Goal: Information Seeking & Learning: Learn about a topic

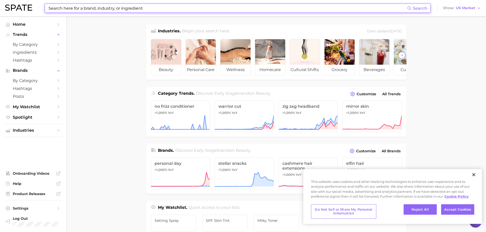
click at [74, 9] on input at bounding box center [227, 8] width 359 height 9
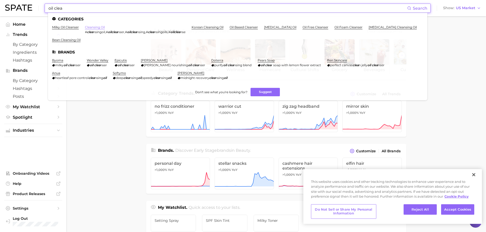
type input "oil clea"
click at [92, 27] on link "cleansing oil" at bounding box center [95, 27] width 20 height 4
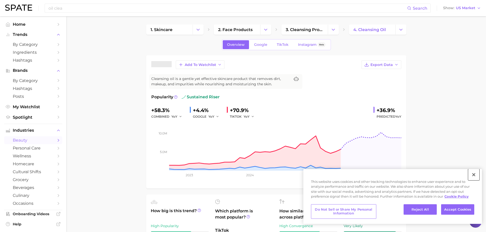
click at [475, 175] on button "Close" at bounding box center [473, 174] width 11 height 11
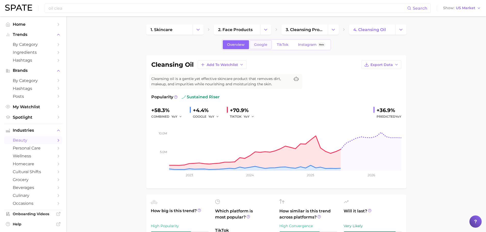
click at [256, 46] on span "Google" at bounding box center [260, 45] width 13 height 4
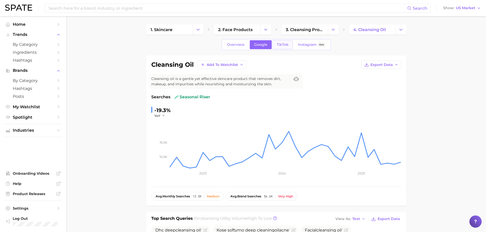
click at [282, 47] on span "TikTok" at bounding box center [283, 45] width 12 height 4
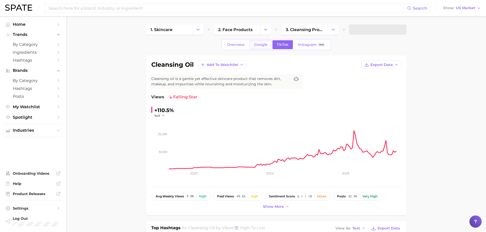
click at [256, 47] on link "Google" at bounding box center [261, 44] width 22 height 9
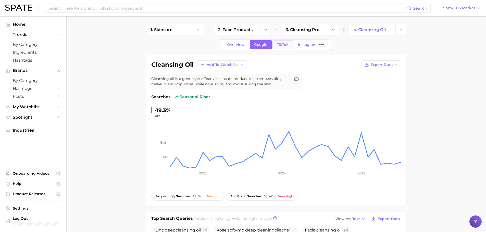
click at [277, 45] on span "TikTok" at bounding box center [283, 45] width 12 height 4
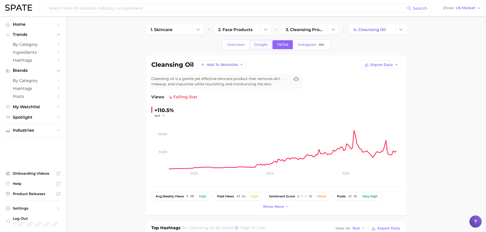
click at [256, 45] on span "Google" at bounding box center [260, 45] width 13 height 4
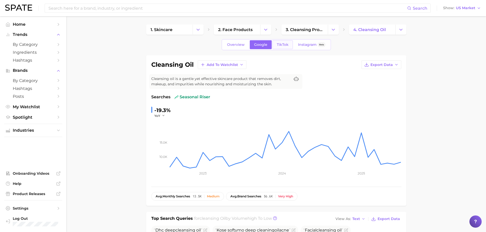
click at [285, 45] on span "TikTok" at bounding box center [283, 45] width 12 height 4
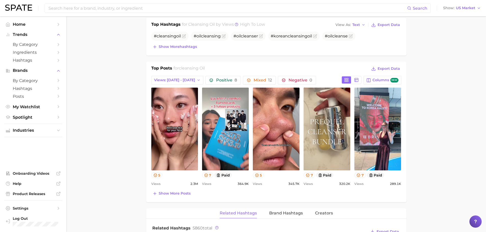
scroll to position [204, 0]
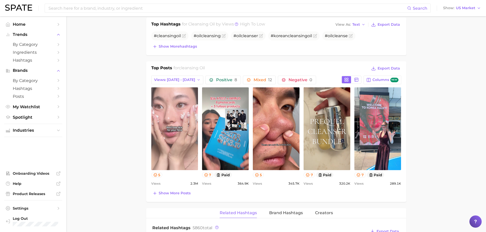
click at [173, 148] on link "view post on TikTok" at bounding box center [174, 128] width 47 height 83
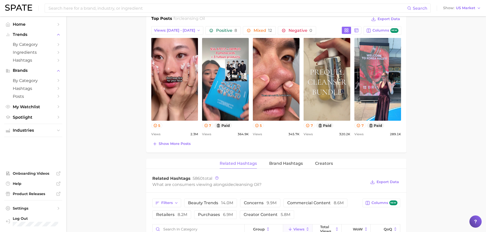
scroll to position [204, 0]
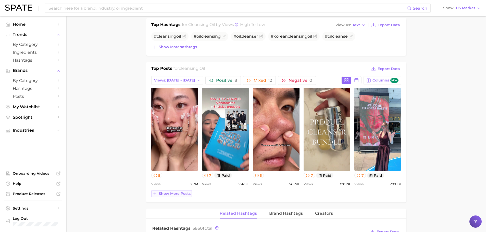
click at [170, 194] on span "Show more posts" at bounding box center [175, 194] width 32 height 4
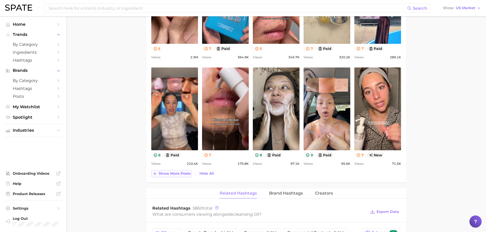
scroll to position [331, 0]
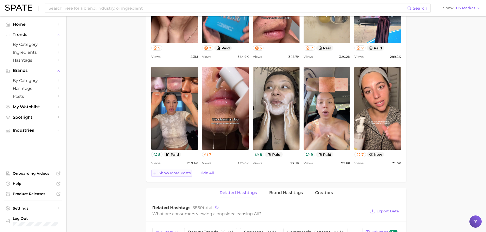
click at [162, 172] on span "Show more posts" at bounding box center [175, 173] width 32 height 4
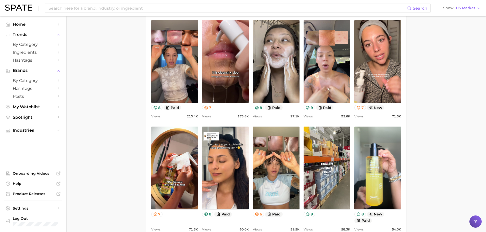
scroll to position [382, 0]
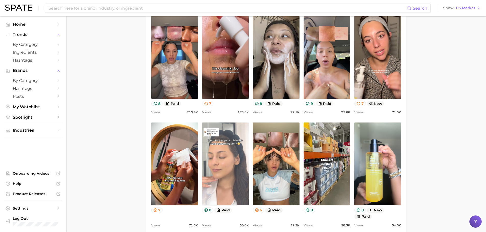
click at [225, 182] on link "view post on TikTok" at bounding box center [225, 164] width 47 height 83
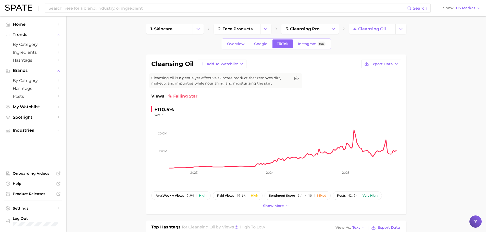
scroll to position [0, 0]
click at [199, 31] on icon "Change Category" at bounding box center [197, 29] width 5 height 5
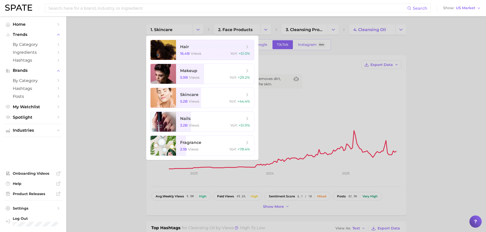
click at [449, 59] on div at bounding box center [243, 116] width 486 height 232
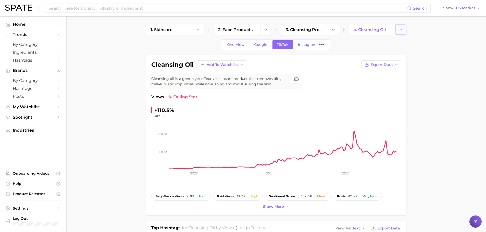
click at [398, 30] on icon "Change Category" at bounding box center [400, 29] width 5 height 5
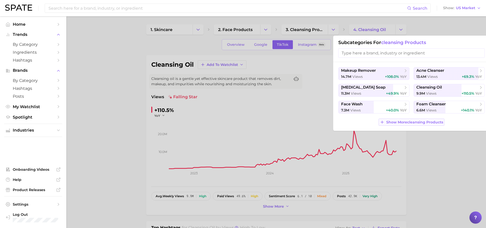
click at [395, 123] on span "Show More cleansing products" at bounding box center [414, 122] width 57 height 4
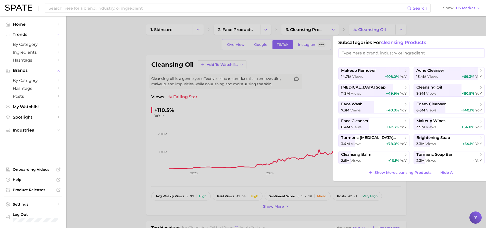
click at [151, 68] on div at bounding box center [243, 114] width 486 height 228
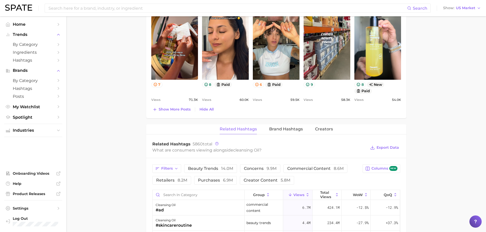
scroll to position [510, 0]
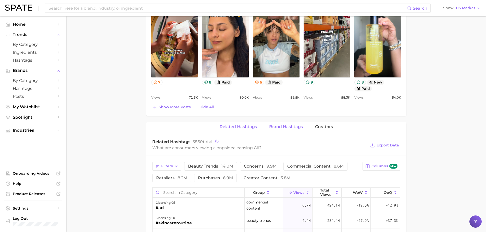
click at [287, 128] on span "Brand Hashtags" at bounding box center [286, 127] width 34 height 5
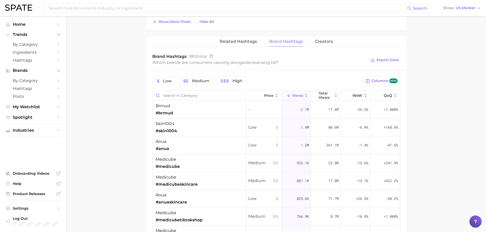
scroll to position [590, 0]
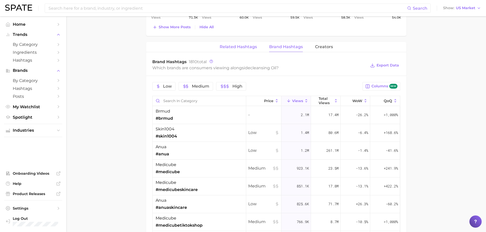
click at [228, 46] on span "Related Hashtags" at bounding box center [238, 47] width 37 height 5
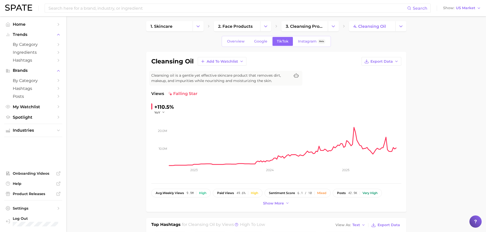
scroll to position [0, 0]
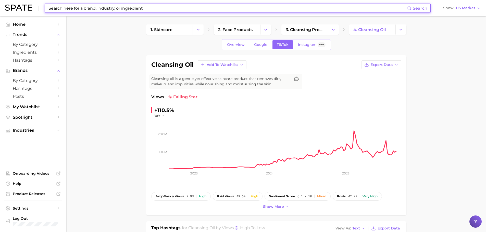
click at [107, 11] on input at bounding box center [227, 8] width 359 height 9
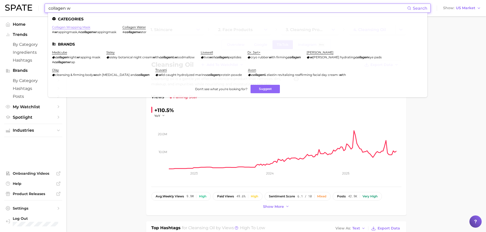
type input "collagen w"
click at [82, 26] on link "collagen wrapping mask" at bounding box center [71, 27] width 38 height 4
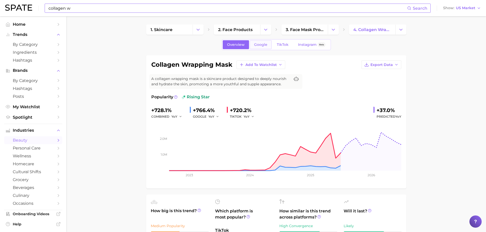
click at [257, 46] on span "Google" at bounding box center [260, 45] width 13 height 4
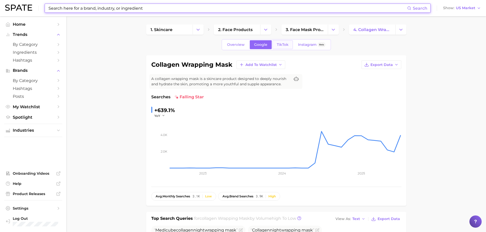
click at [285, 45] on span "TikTok" at bounding box center [283, 45] width 12 height 4
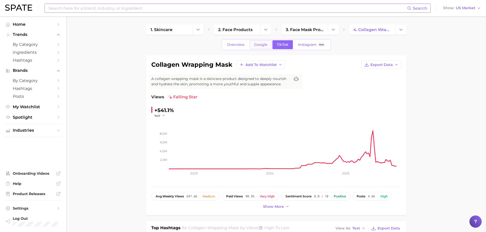
click at [265, 48] on link "Google" at bounding box center [261, 44] width 22 height 9
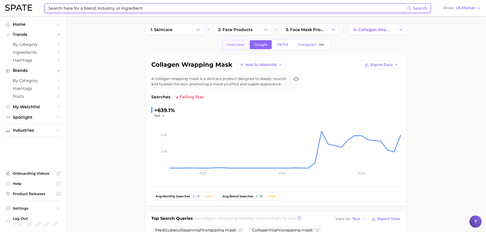
click at [237, 47] on link "Overview" at bounding box center [236, 44] width 26 height 9
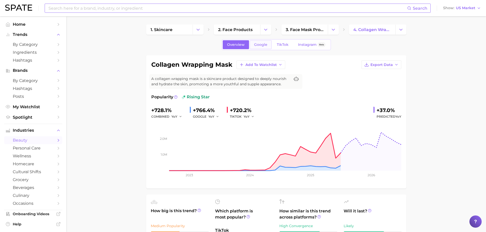
click at [252, 47] on link "Google" at bounding box center [261, 44] width 22 height 9
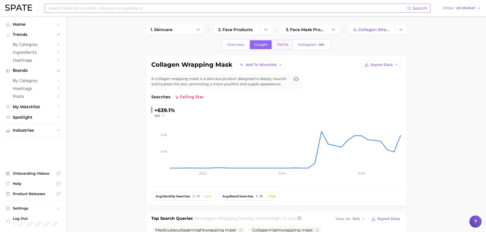
click at [272, 44] on link "TikTok" at bounding box center [282, 44] width 20 height 9
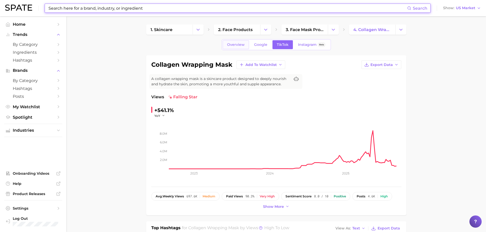
click at [242, 48] on link "Overview" at bounding box center [236, 44] width 26 height 9
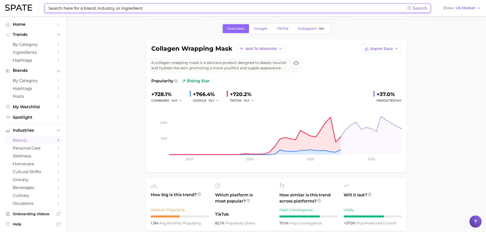
scroll to position [77, 0]
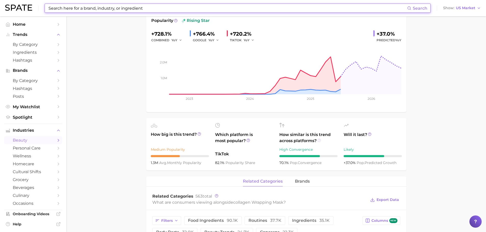
click at [320, 141] on icon at bounding box center [319, 141] width 4 height 4
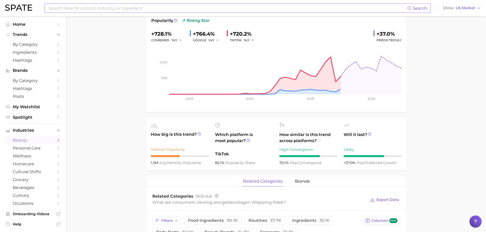
click at [318, 141] on circle at bounding box center [318, 140] width 3 height 3
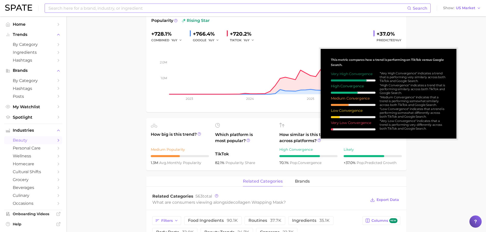
click at [431, 154] on main "1. skincare 2. face products 3. face mask products 4. collagen wrapping mask Ov…" at bounding box center [276, 223] width 420 height 566
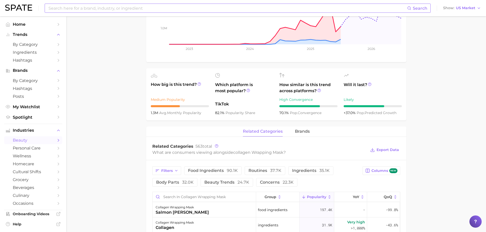
scroll to position [128, 0]
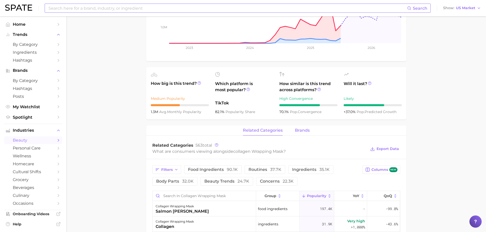
click at [300, 126] on button "brands" at bounding box center [302, 131] width 15 height 10
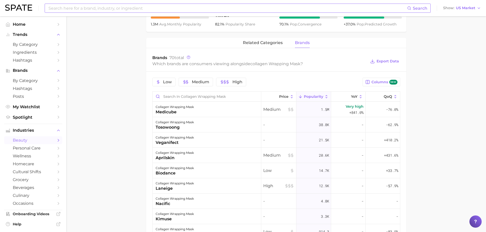
scroll to position [211, 0]
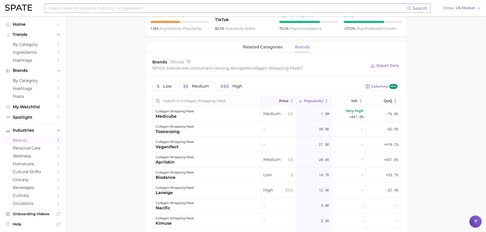
click at [274, 99] on icon at bounding box center [275, 101] width 5 height 5
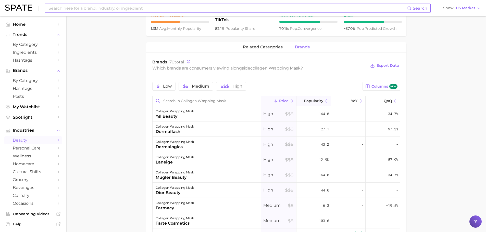
click at [304, 100] on span "Popularity" at bounding box center [313, 101] width 19 height 4
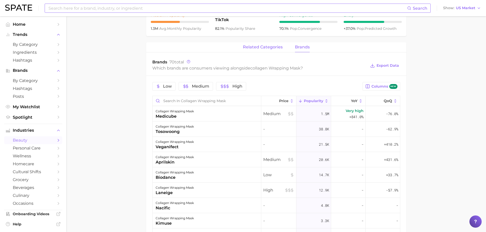
click at [253, 48] on span "related categories" at bounding box center [263, 47] width 40 height 5
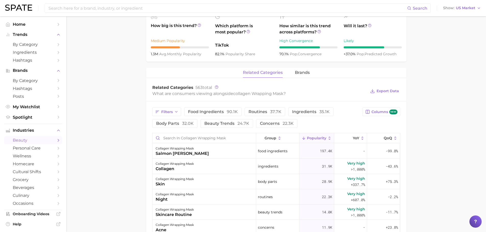
scroll to position [0, 0]
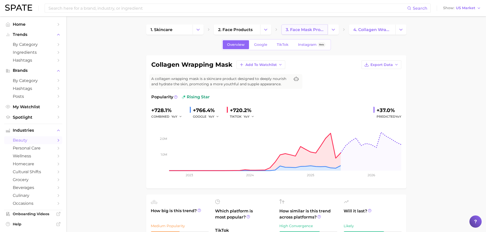
click at [314, 29] on span "3. face mask products" at bounding box center [305, 29] width 38 height 5
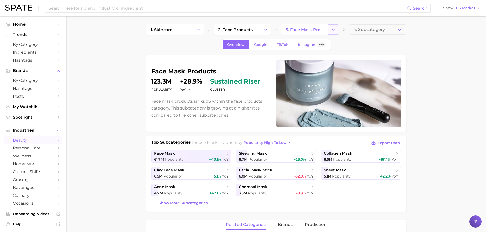
click at [336, 26] on button "Change Category" at bounding box center [333, 29] width 11 height 10
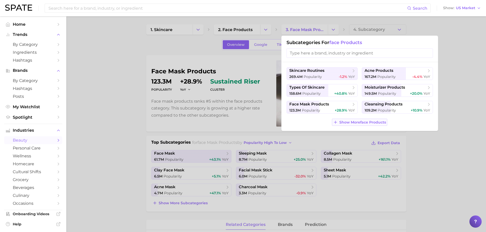
click at [345, 121] on span "Show More face products" at bounding box center [362, 122] width 47 height 4
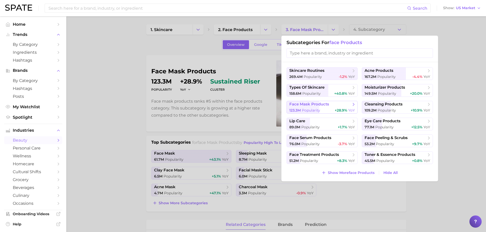
click at [349, 104] on span "face mask products" at bounding box center [320, 104] width 62 height 5
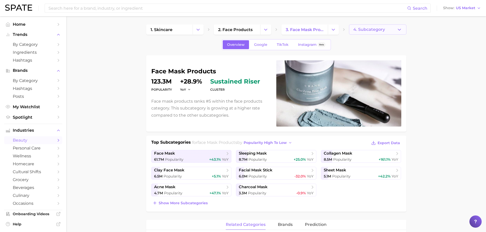
click at [366, 28] on button "4. Subcategory" at bounding box center [377, 29] width 57 height 10
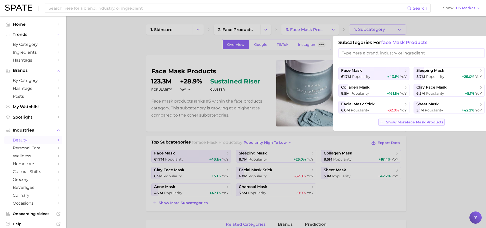
click at [408, 122] on span "Show More face mask products" at bounding box center [414, 122] width 57 height 4
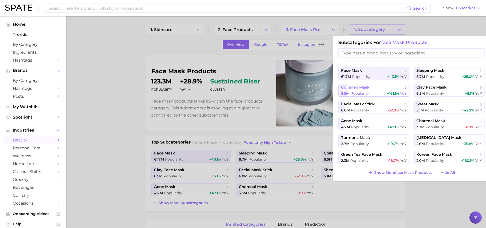
click at [382, 95] on div "8.5m Popularity +161.1% YoY" at bounding box center [374, 93] width 66 height 5
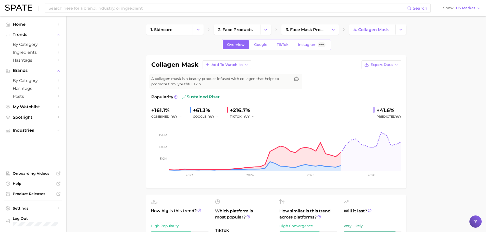
click at [132, 13] on div "Search Show US Market" at bounding box center [243, 8] width 476 height 16
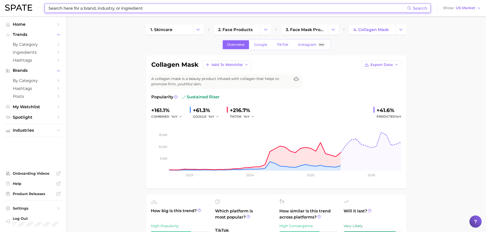
click at [131, 11] on input at bounding box center [227, 8] width 359 height 9
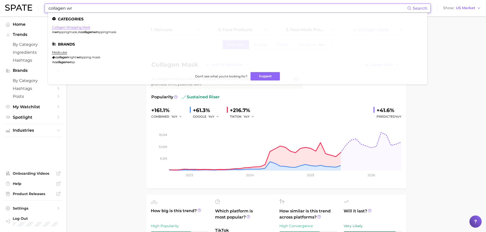
type input "collagen wr"
click at [85, 28] on link "collagen wrapping mask" at bounding box center [71, 27] width 38 height 4
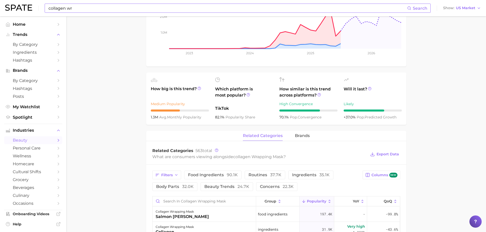
scroll to position [121, 0]
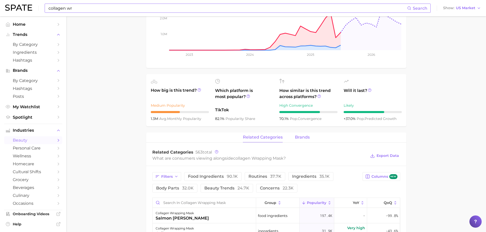
click at [300, 138] on span "brands" at bounding box center [302, 137] width 15 height 5
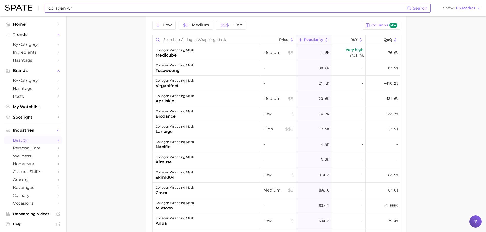
scroll to position [274, 0]
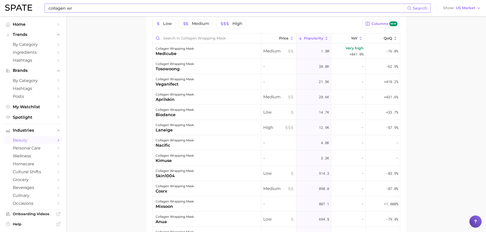
click at [324, 38] on icon at bounding box center [326, 38] width 5 height 5
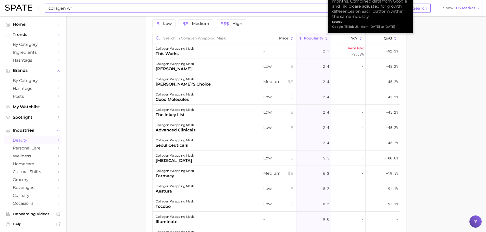
click at [325, 38] on icon at bounding box center [326, 38] width 2 height 3
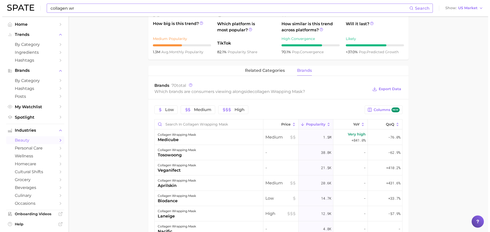
scroll to position [211, 0]
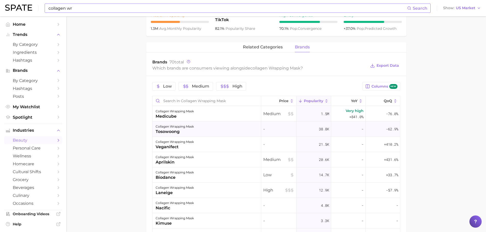
click at [175, 132] on div "tosowoong" at bounding box center [175, 132] width 38 height 6
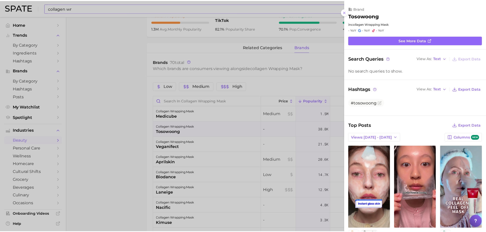
scroll to position [0, 0]
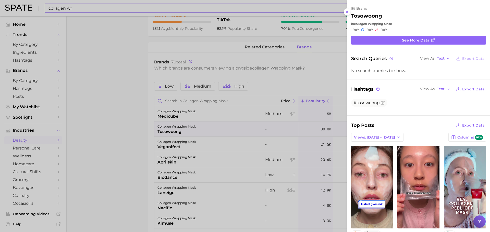
click at [147, 139] on div at bounding box center [245, 116] width 490 height 232
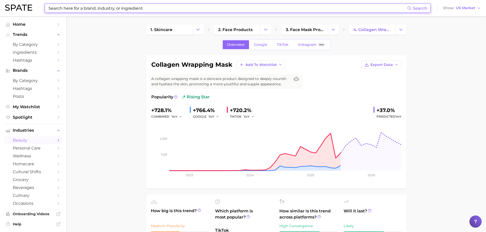
click at [137, 7] on input at bounding box center [227, 8] width 359 height 9
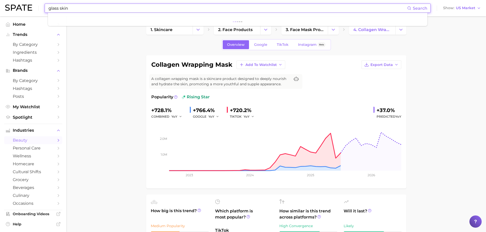
type input "glass skin"
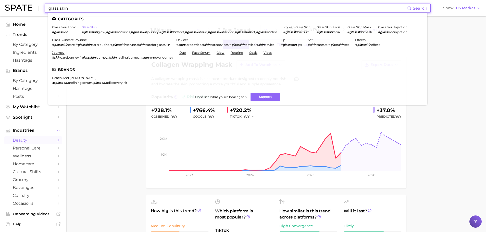
click at [89, 28] on link "glass skin" at bounding box center [89, 27] width 15 height 4
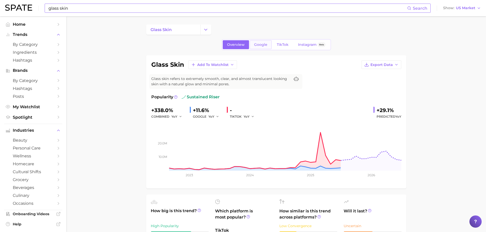
click at [255, 45] on span "Google" at bounding box center [260, 45] width 13 height 4
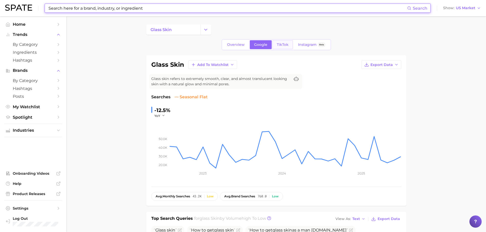
click at [273, 44] on link "TikTok" at bounding box center [282, 44] width 20 height 9
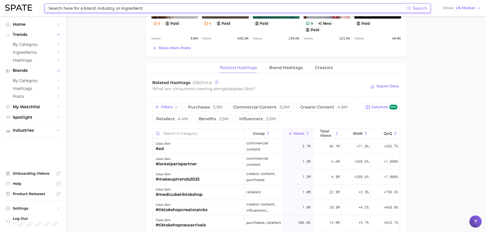
scroll to position [357, 0]
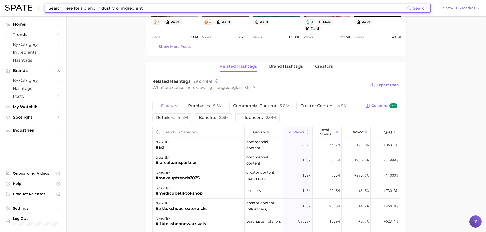
click at [268, 68] on div "Related Hashtags Brand Hashtags Creators" at bounding box center [276, 67] width 260 height 10
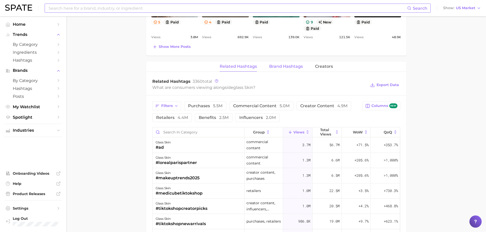
click at [271, 68] on span "Brand Hashtags" at bounding box center [286, 66] width 34 height 5
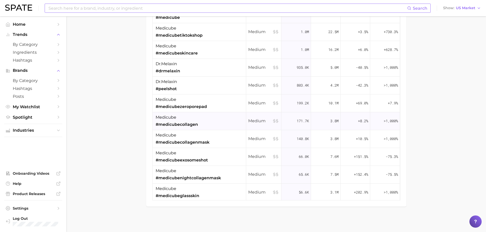
scroll to position [0, 0]
